Goal: Navigation & Orientation: Find specific page/section

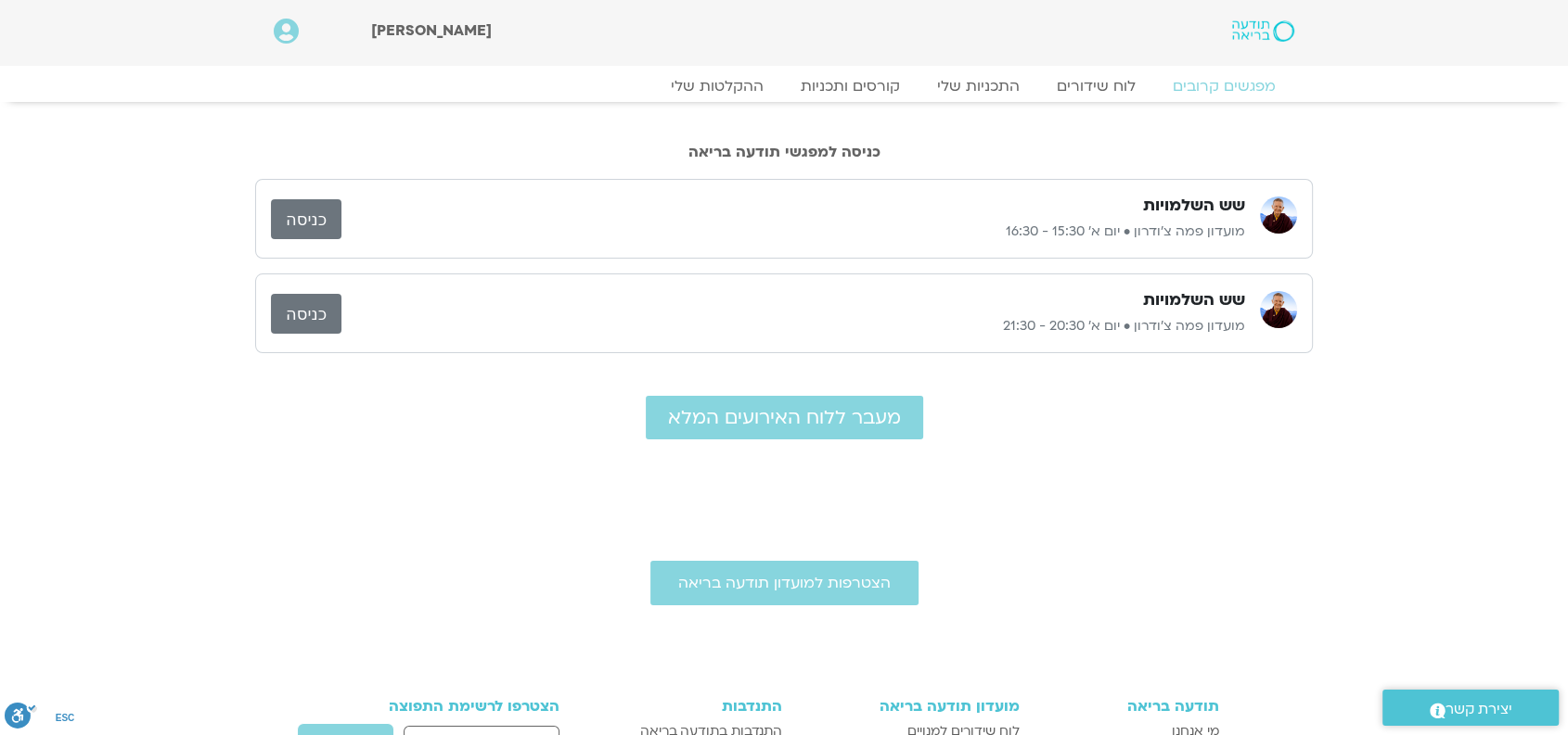
click at [304, 222] on link "כניסה" at bounding box center [306, 220] width 70 height 40
